Goal: Information Seeking & Learning: Learn about a topic

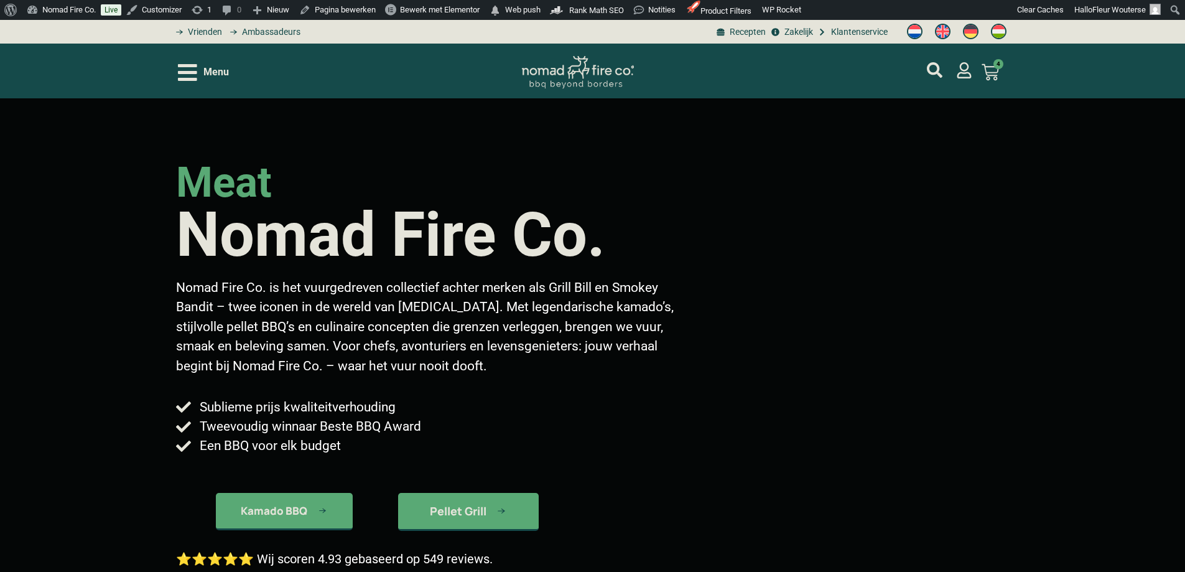
click at [194, 72] on icon "Open/Close Menu" at bounding box center [187, 72] width 19 height 17
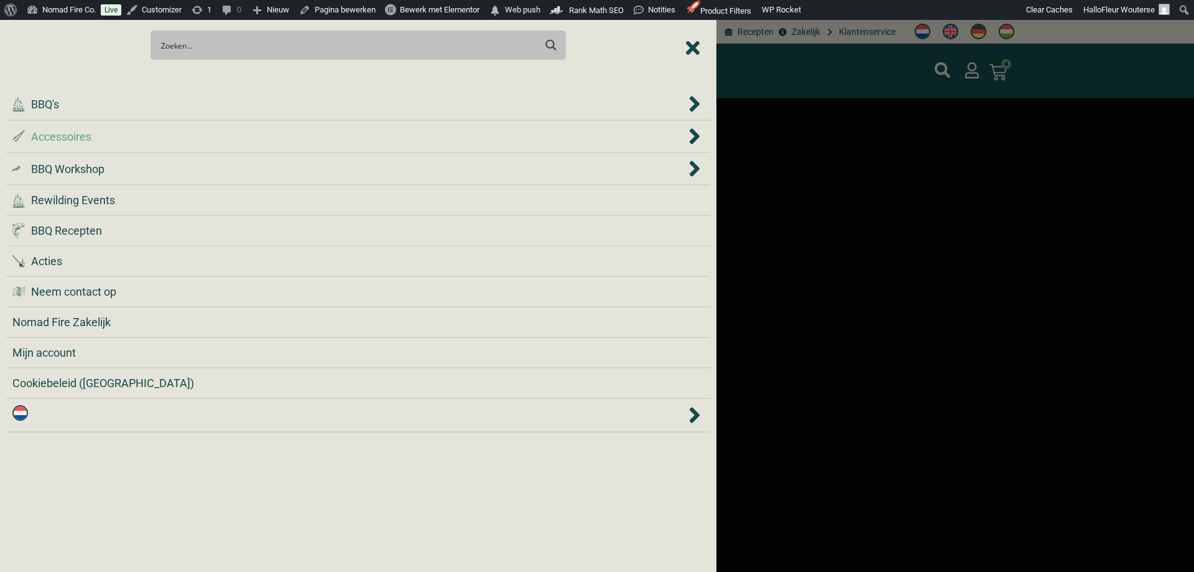
click at [111, 142] on div ".st0 { fill: #2c4a4e; } .st1 { fill: url(#Naamloos_verloop_2); } .st2 { fill: #…" at bounding box center [349, 136] width 674 height 17
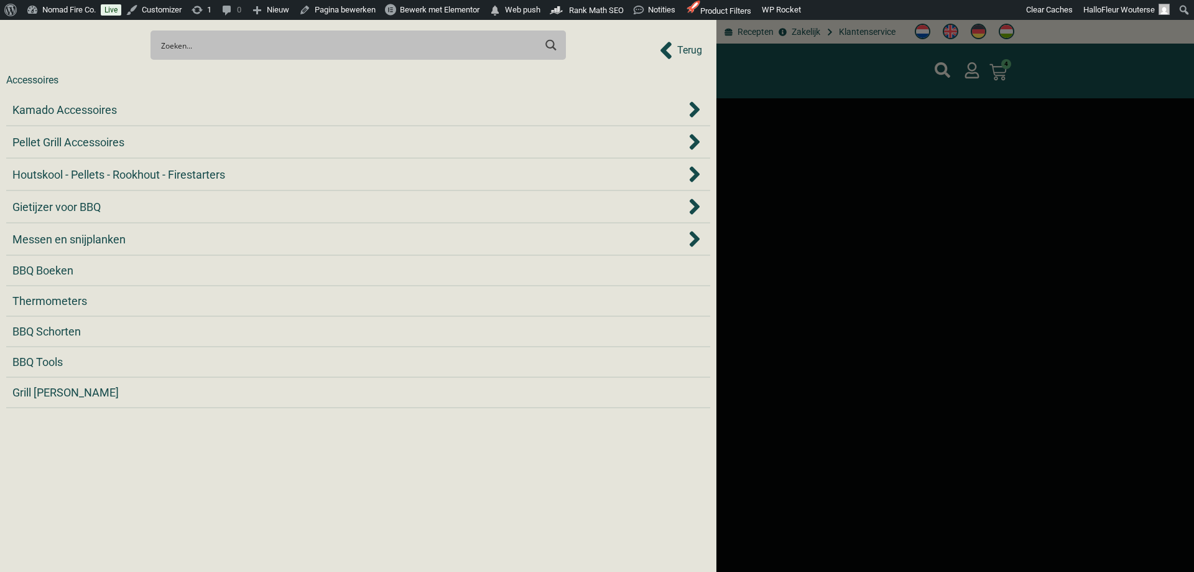
click at [670, 47] on icon "Back to Prev Items" at bounding box center [666, 50] width 14 height 27
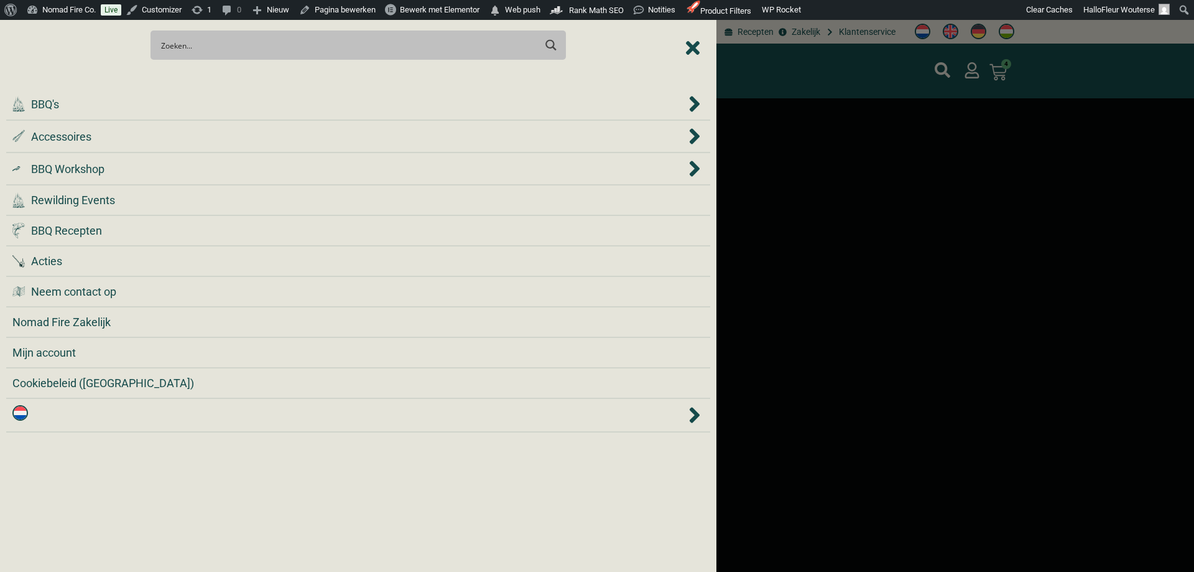
click at [692, 47] on icon "Close Menu" at bounding box center [693, 48] width 14 height 14
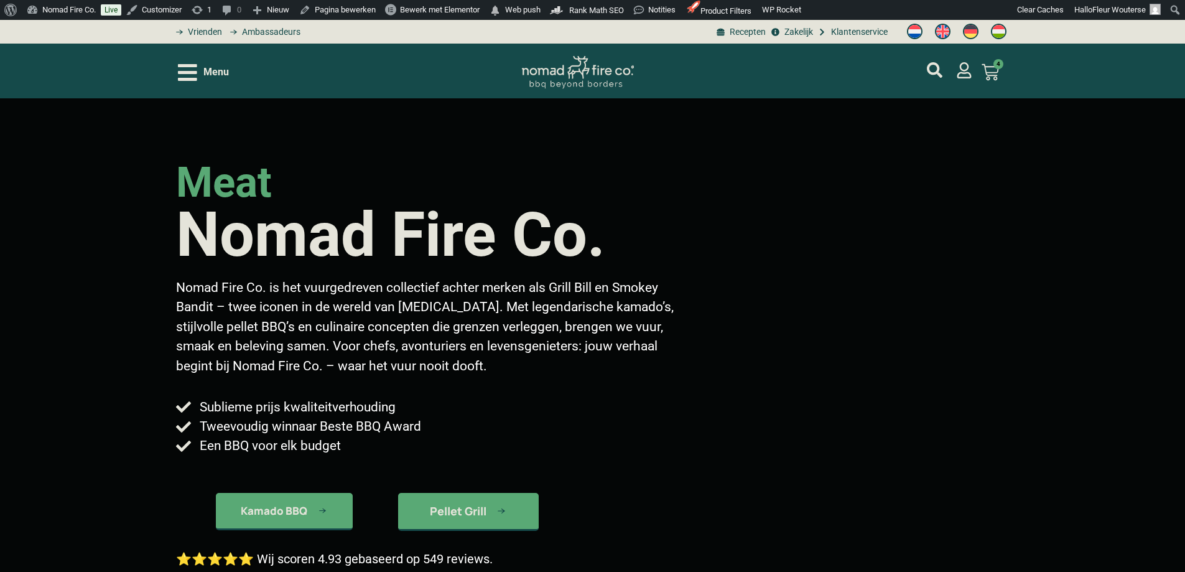
click at [191, 72] on icon "Open/Close Menu" at bounding box center [187, 72] width 19 height 17
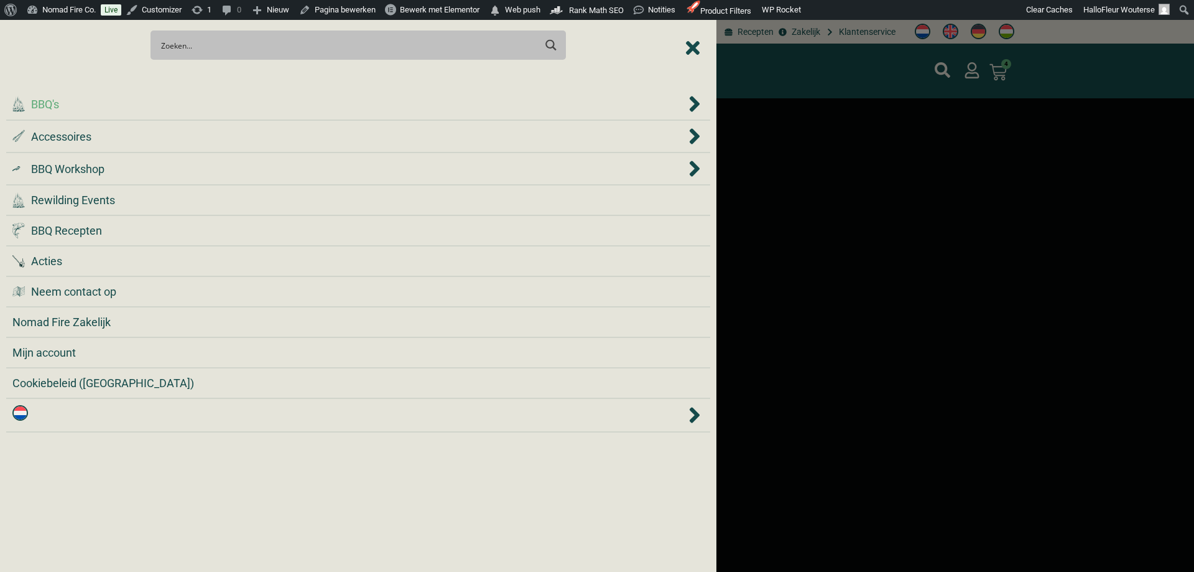
click at [126, 103] on div ".cls-1 { fill: #042e2c; } BBQ's" at bounding box center [349, 104] width 674 height 17
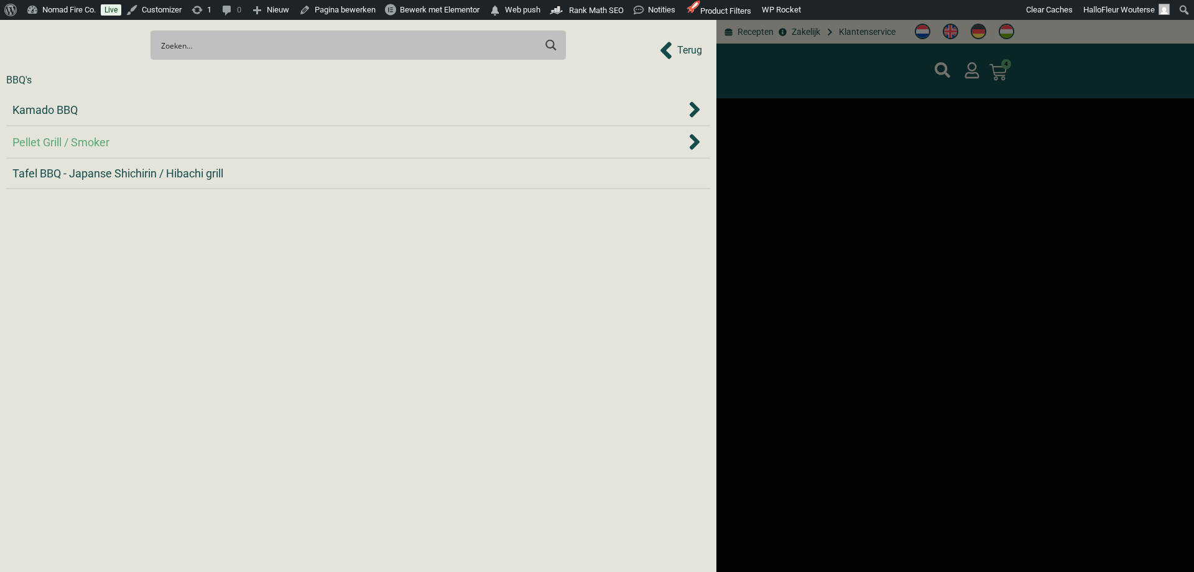
click at [120, 142] on div "Pellet Grill / Smoker" at bounding box center [349, 142] width 674 height 17
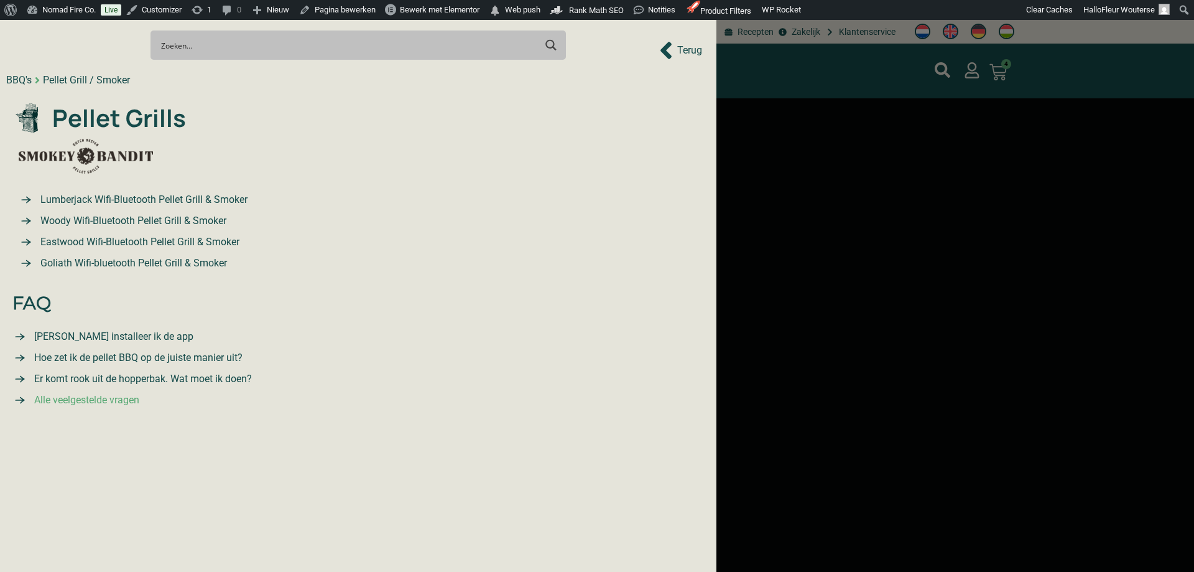
click at [99, 401] on span "Alle veelgestelde vragen" at bounding box center [85, 399] width 108 height 15
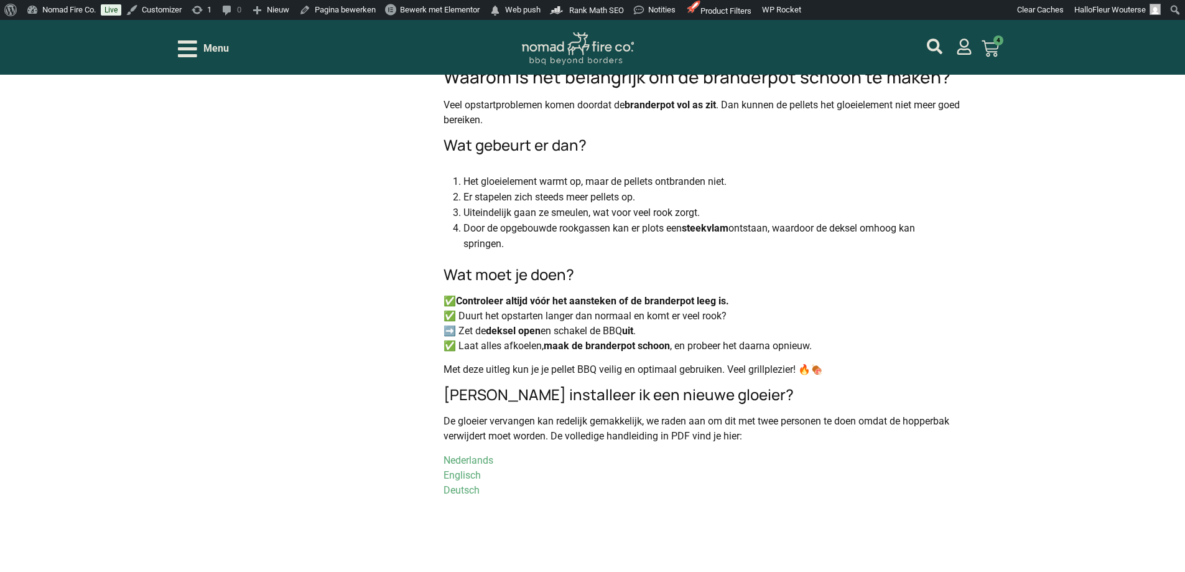
scroll to position [1555, 0]
